Goal: Information Seeking & Learning: Understand process/instructions

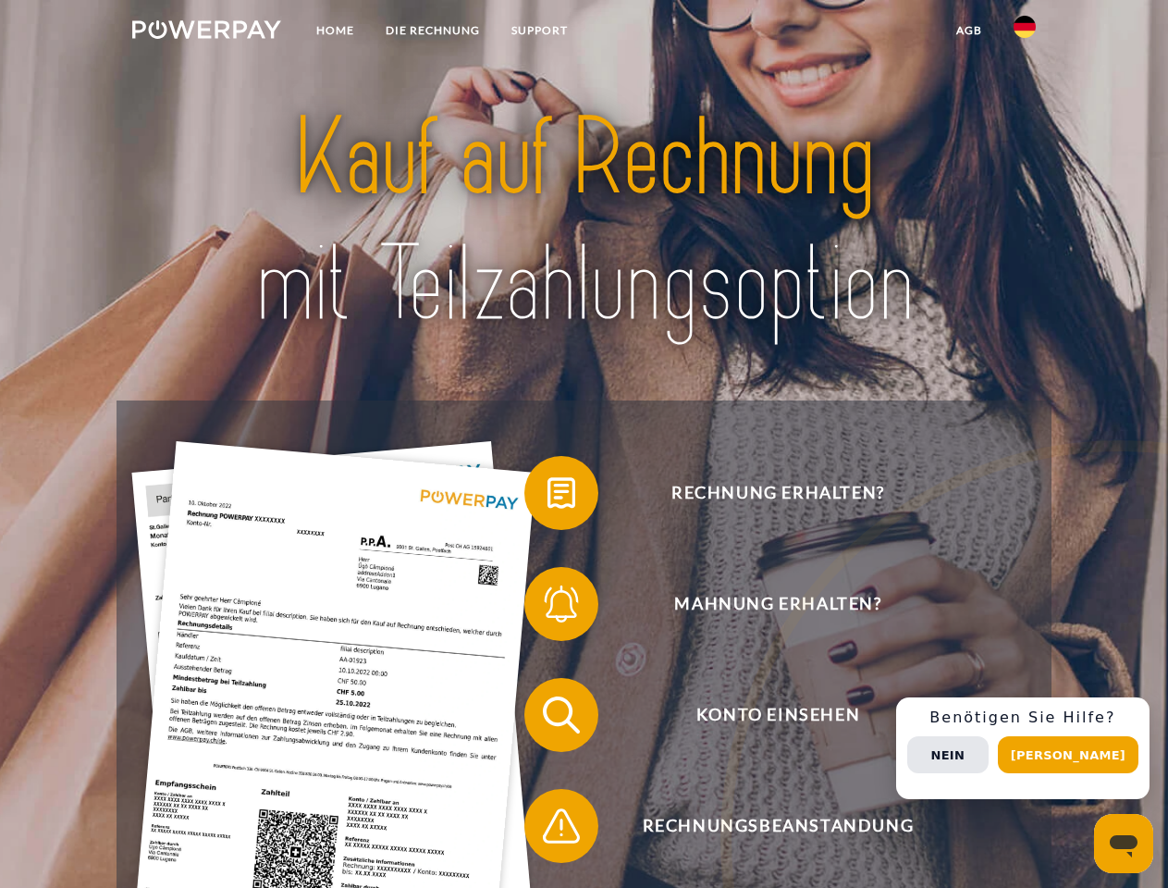
click at [206, 32] on img at bounding box center [206, 29] width 149 height 18
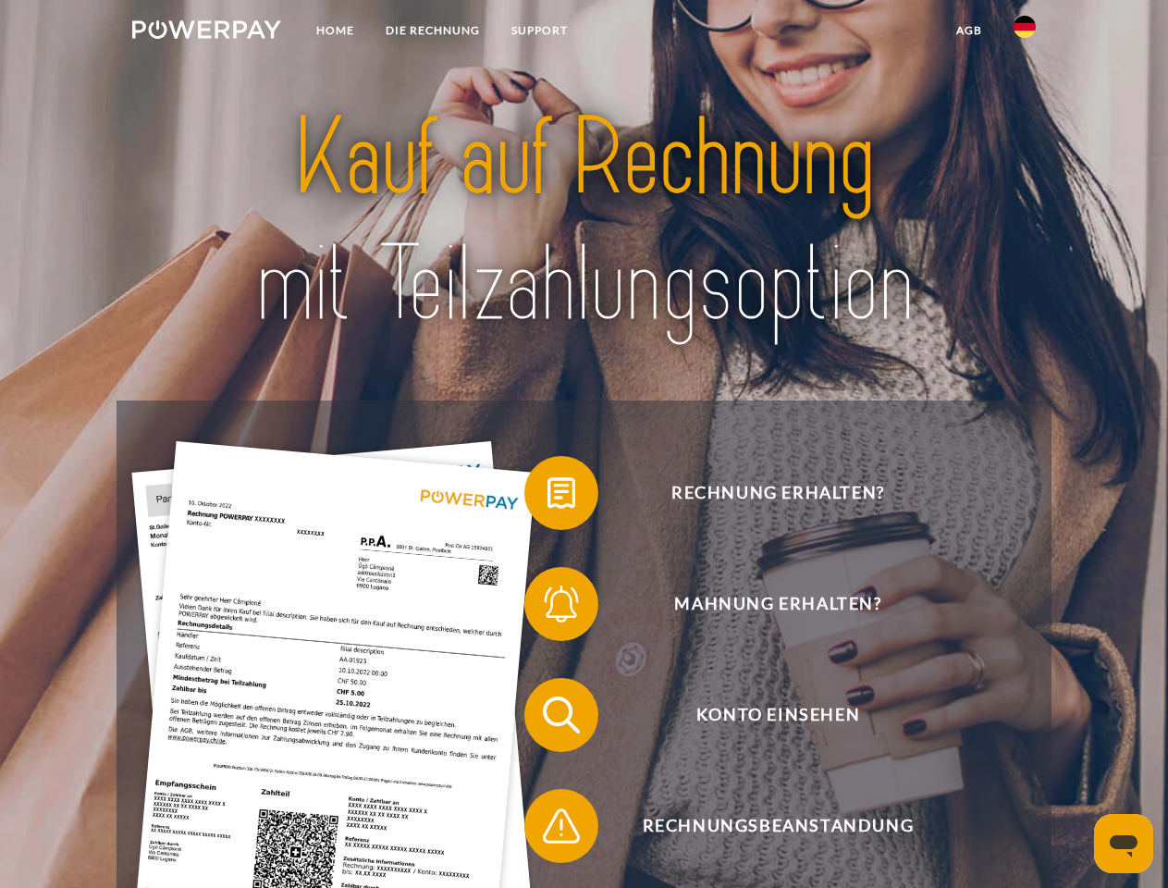
click at [1025, 32] on img at bounding box center [1024, 27] width 22 height 22
click at [968, 31] on link "agb" at bounding box center [968, 30] width 57 height 33
click at [547, 497] on span at bounding box center [533, 493] width 92 height 92
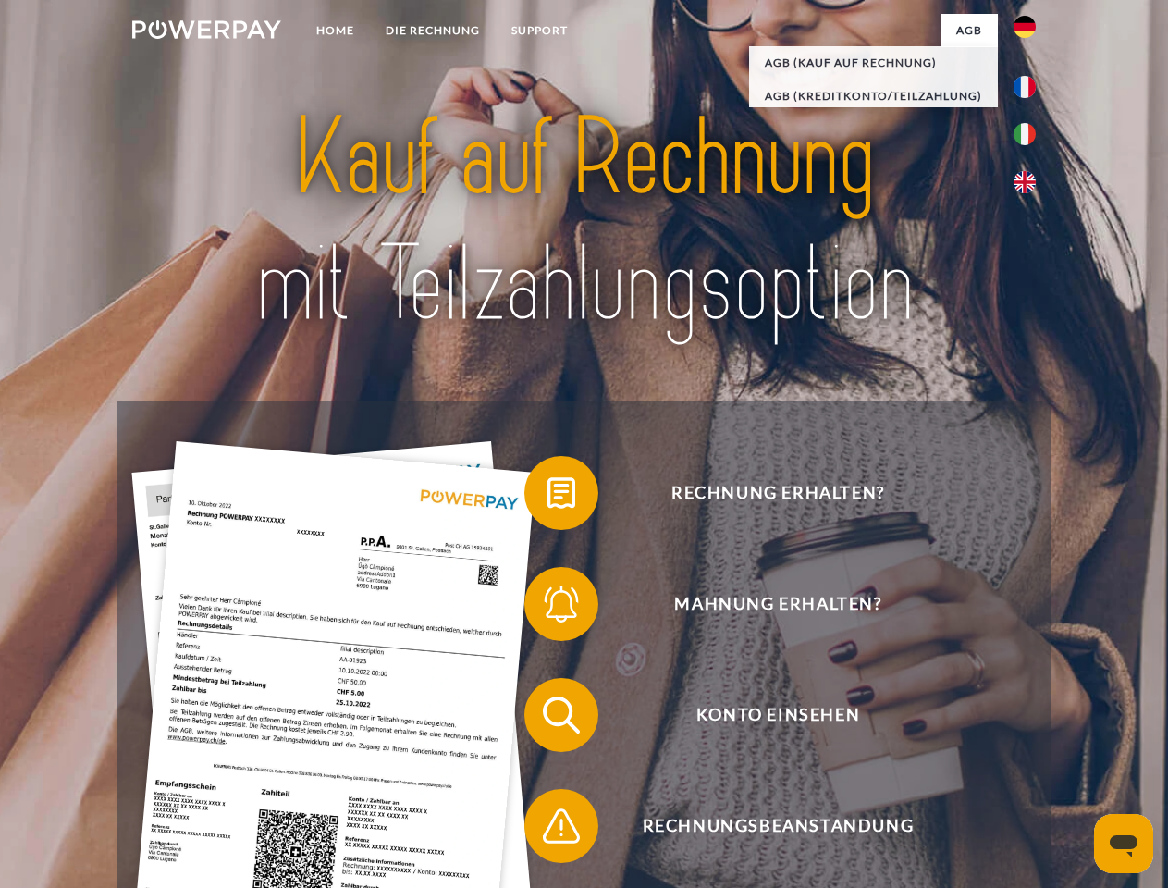
click at [547, 608] on span at bounding box center [533, 604] width 92 height 92
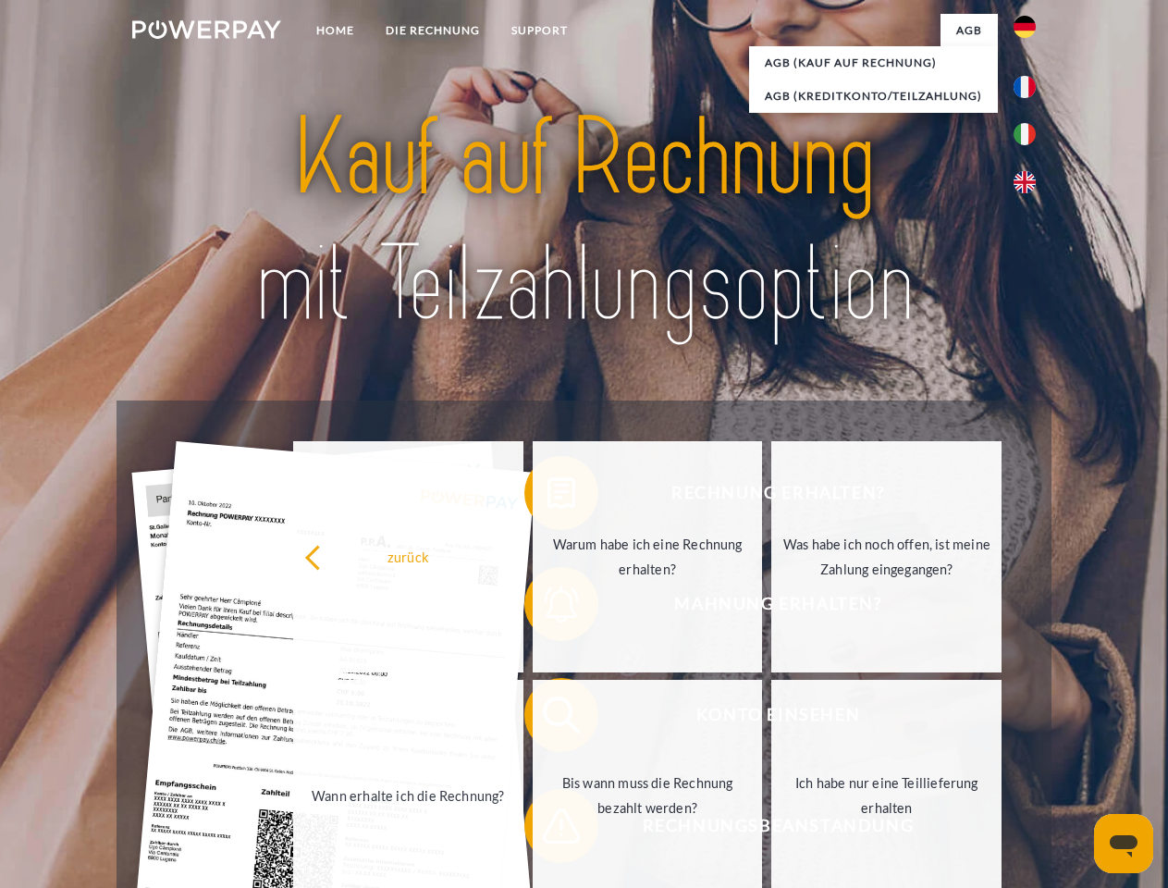
click at [547, 718] on link "Bis wann muss die Rechnung bezahlt werden?" at bounding box center [648, 795] width 230 height 231
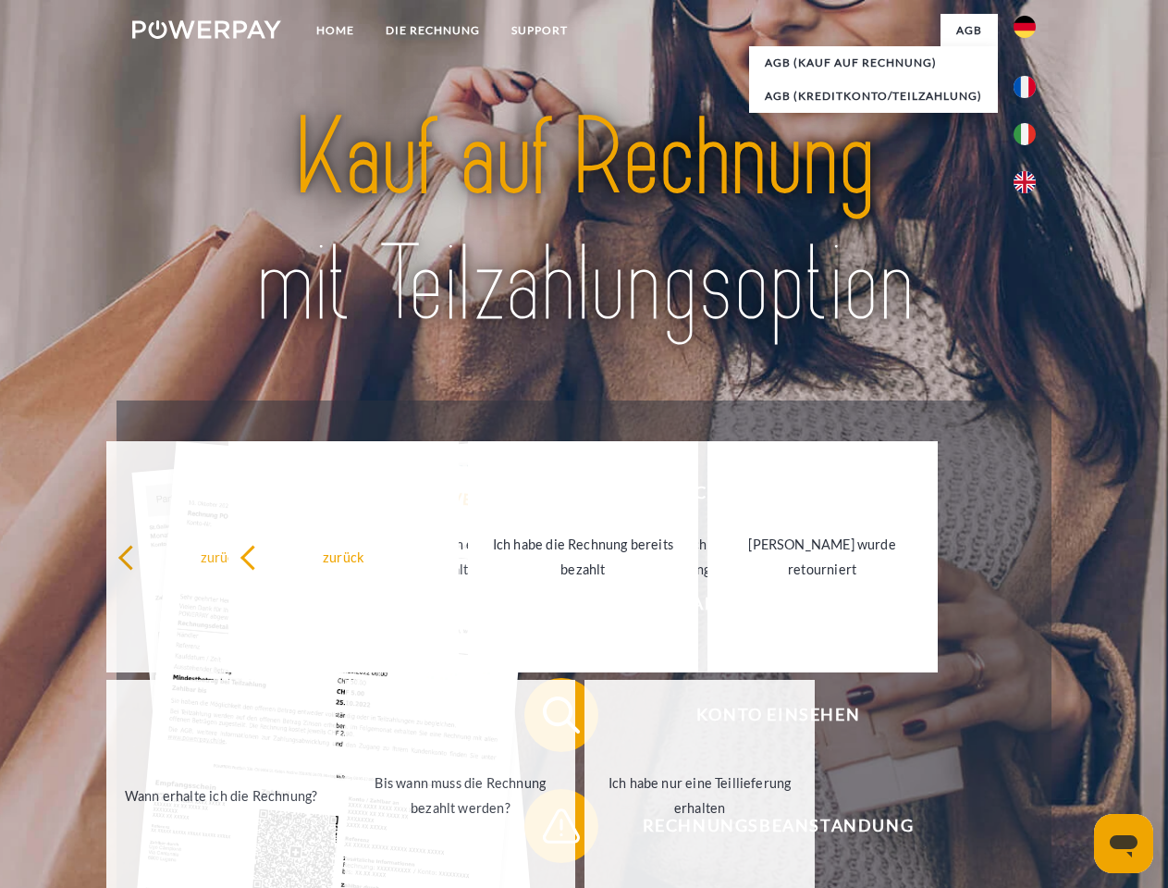
click at [547, 829] on div "zurück Warum habe ich eine Rechnung erhalten? Was habe ich noch offen, ist mein…" at bounding box center [461, 675] width 747 height 477
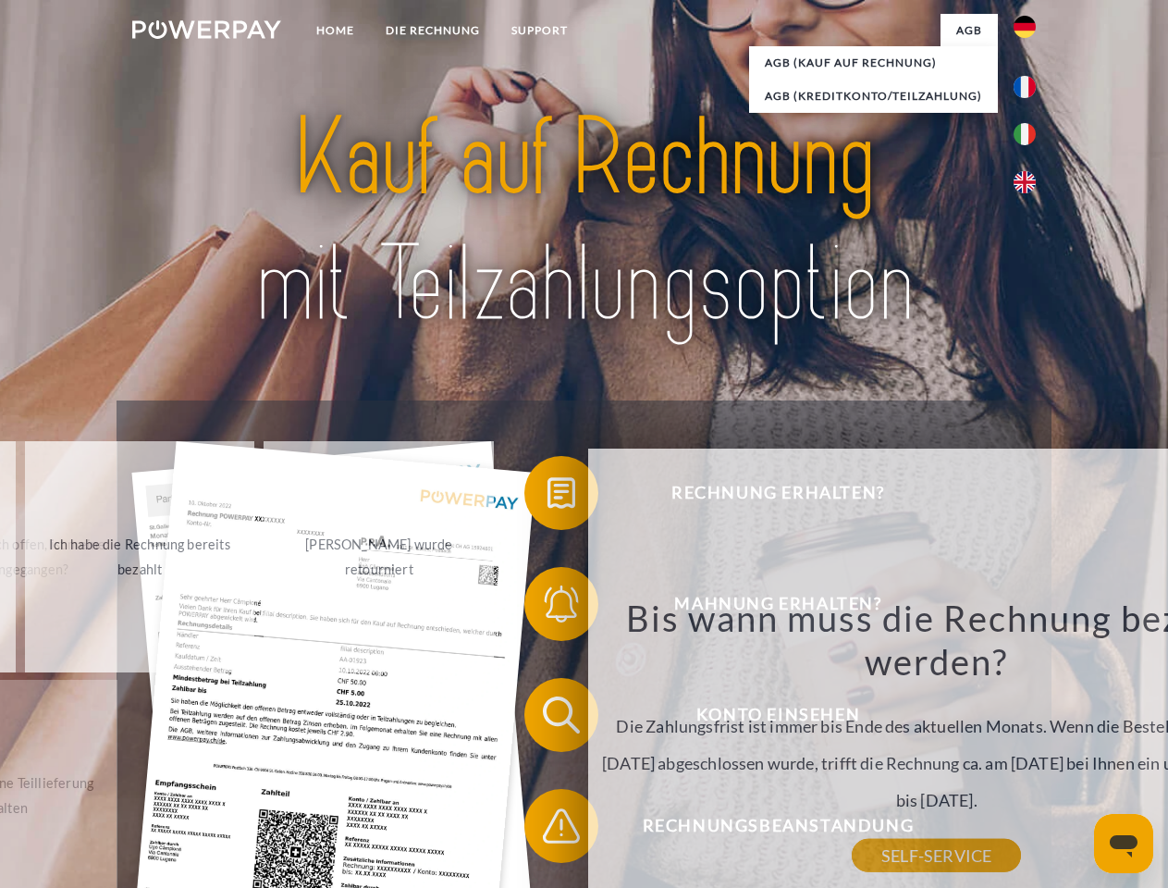
click at [1029, 748] on div "Rechnung erhalten? Mahnung erhalten? Konto einsehen" at bounding box center [584, 770] width 934 height 740
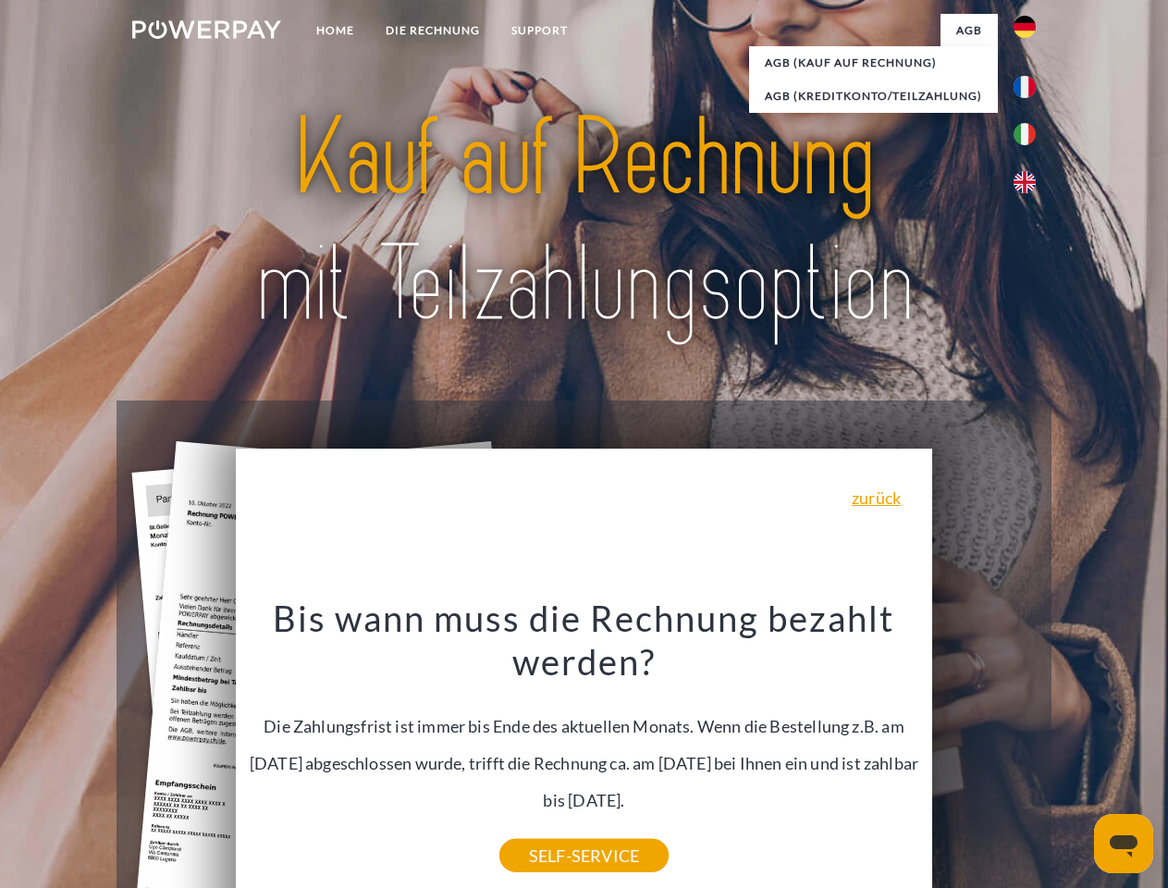
click at [984, 752] on span "Konto einsehen" at bounding box center [777, 715] width 453 height 74
click at [1074, 755] on header "Home DIE RECHNUNG SUPPORT" at bounding box center [584, 638] width 1168 height 1277
